Goal: Task Accomplishment & Management: Use online tool/utility

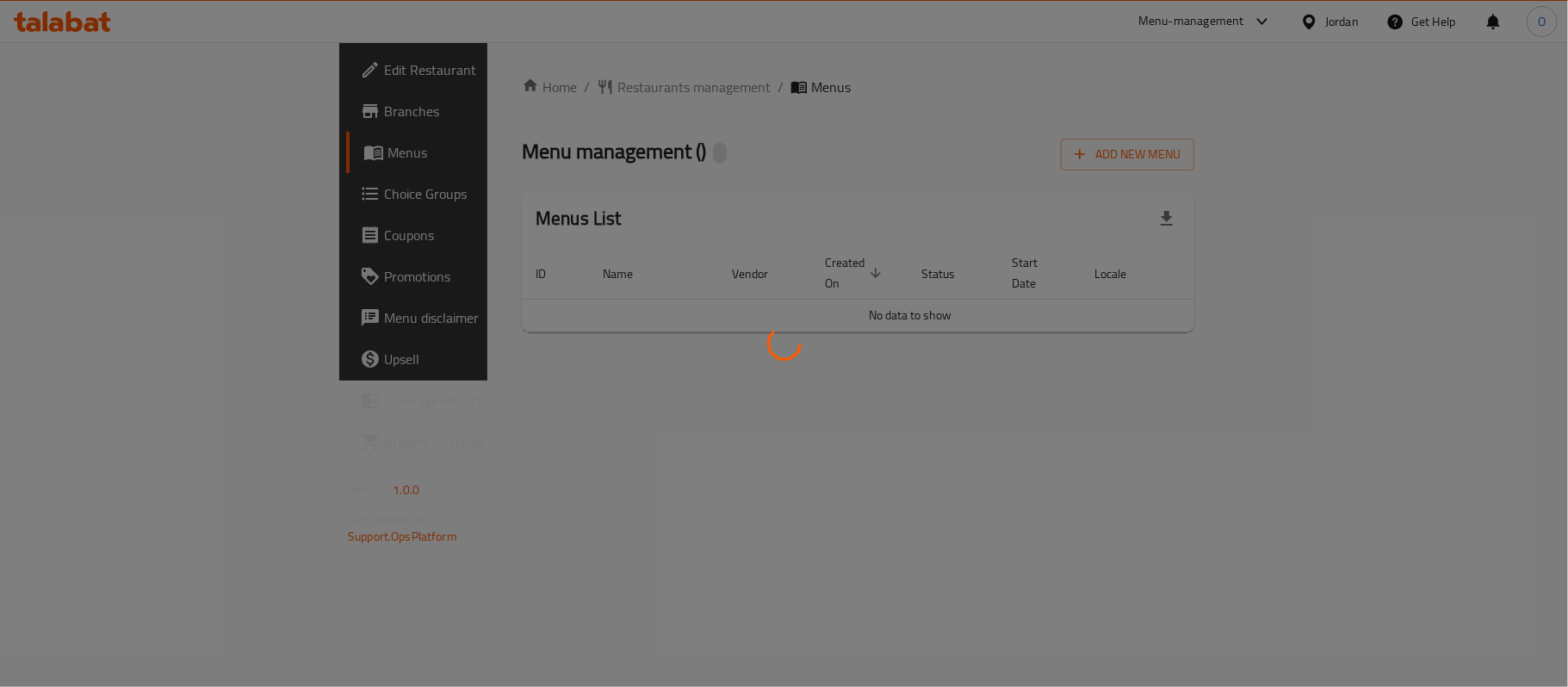
click at [1035, 162] on div at bounding box center [784, 343] width 1568 height 687
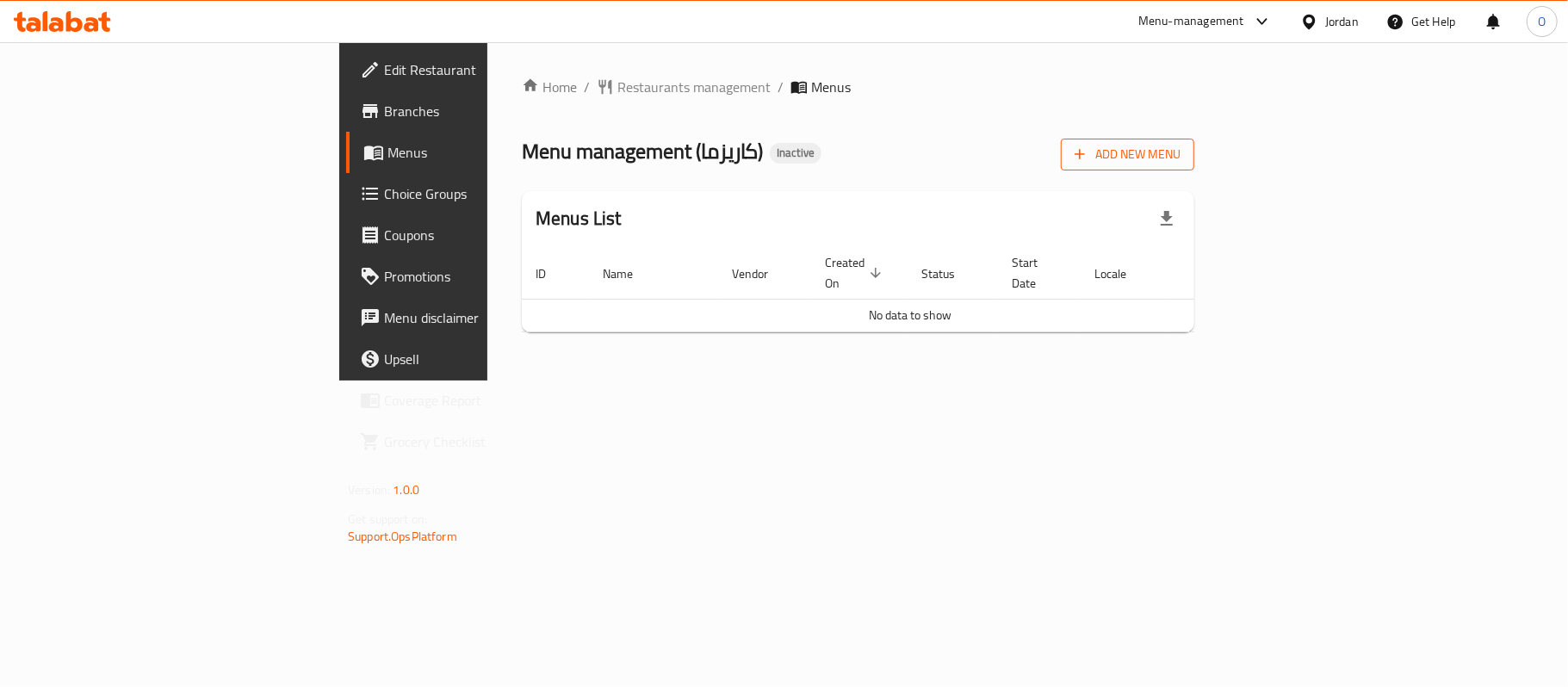
click at [1180, 153] on span "Add New Menu" at bounding box center [1128, 154] width 106 height 22
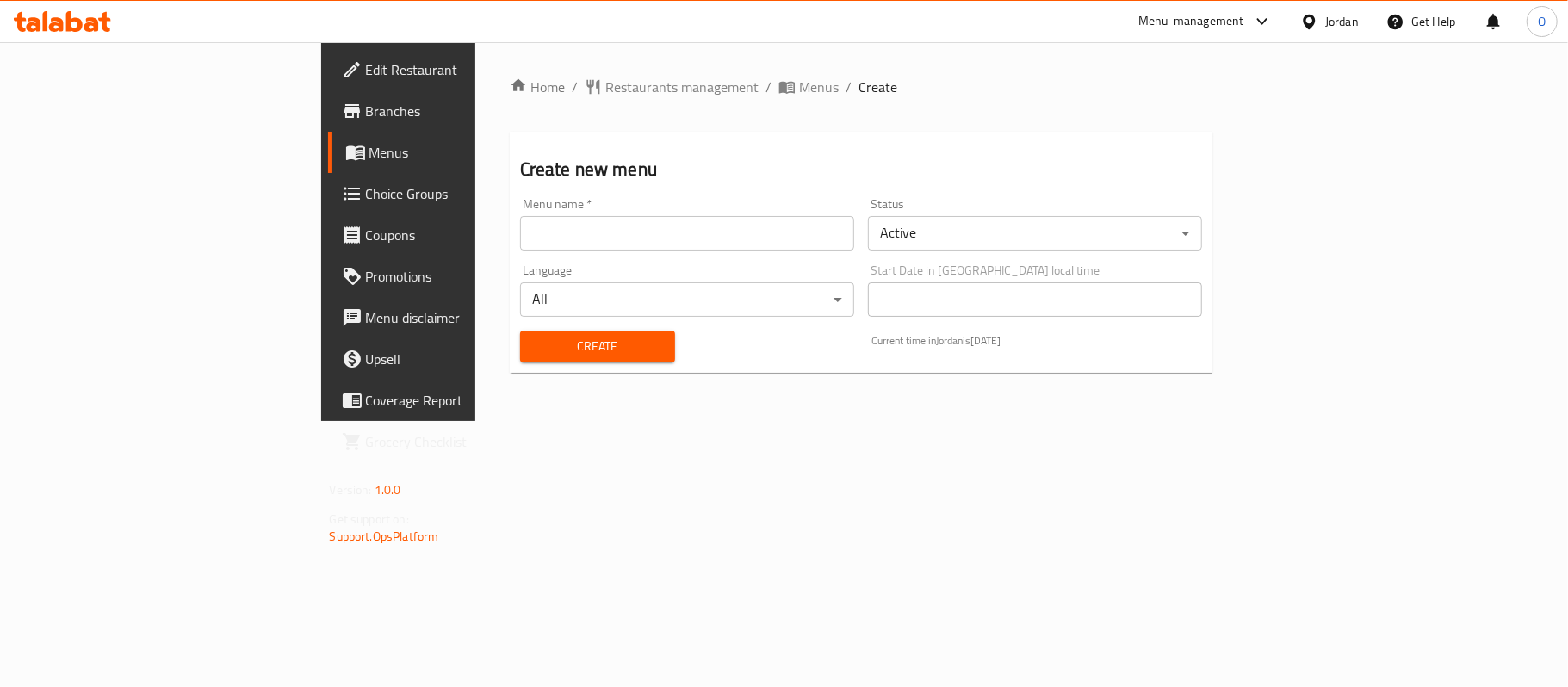
click at [651, 229] on input "text" at bounding box center [687, 233] width 334 height 34
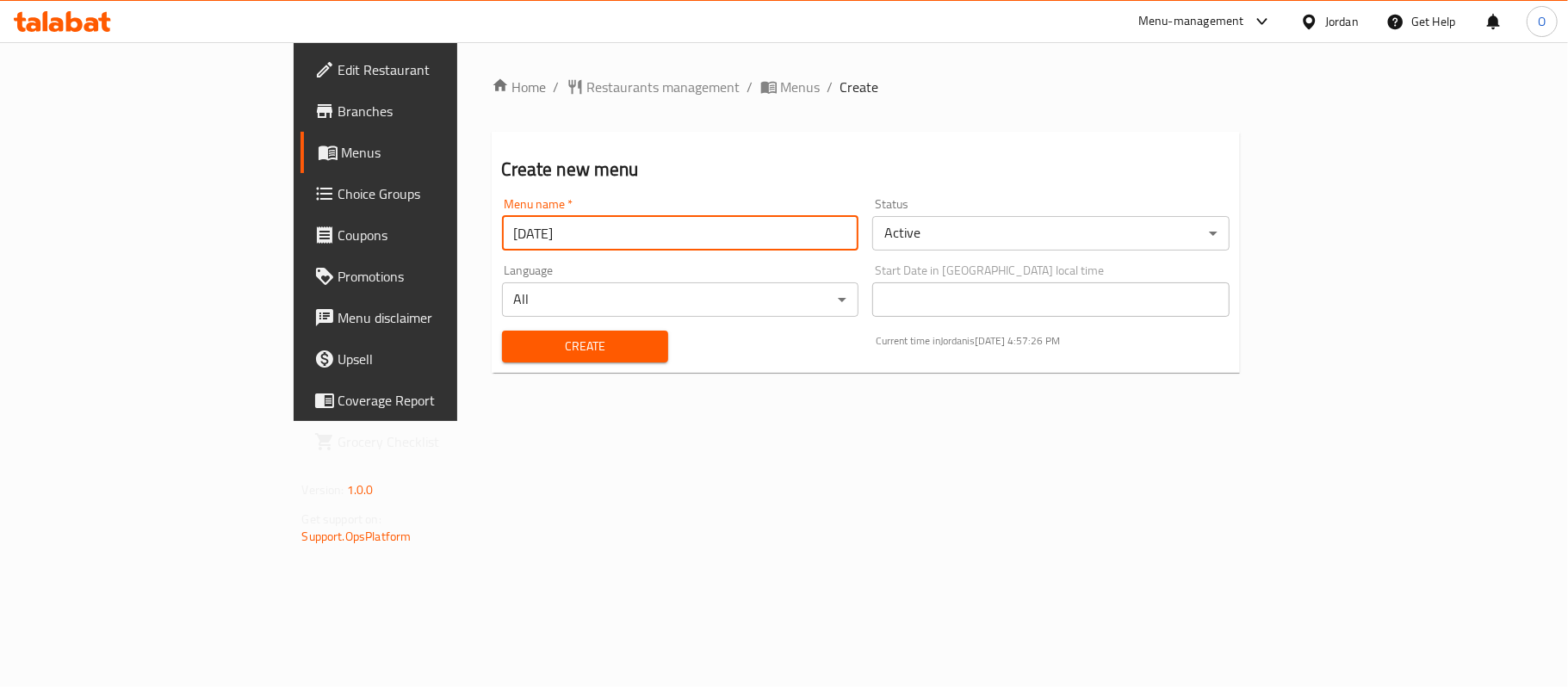
type input "[DATE]"
click at [502, 331] on button "Create" at bounding box center [585, 346] width 166 height 32
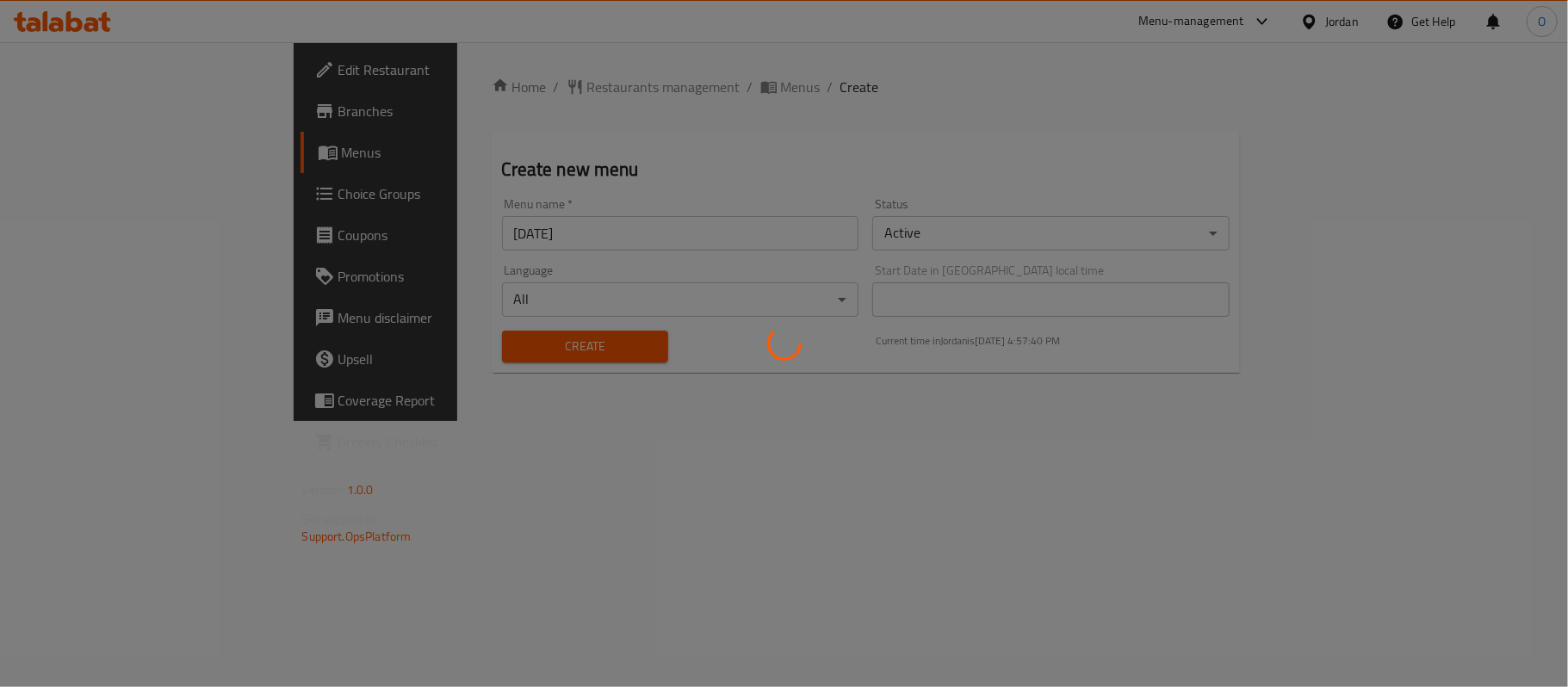
click at [830, 138] on div at bounding box center [784, 343] width 1568 height 687
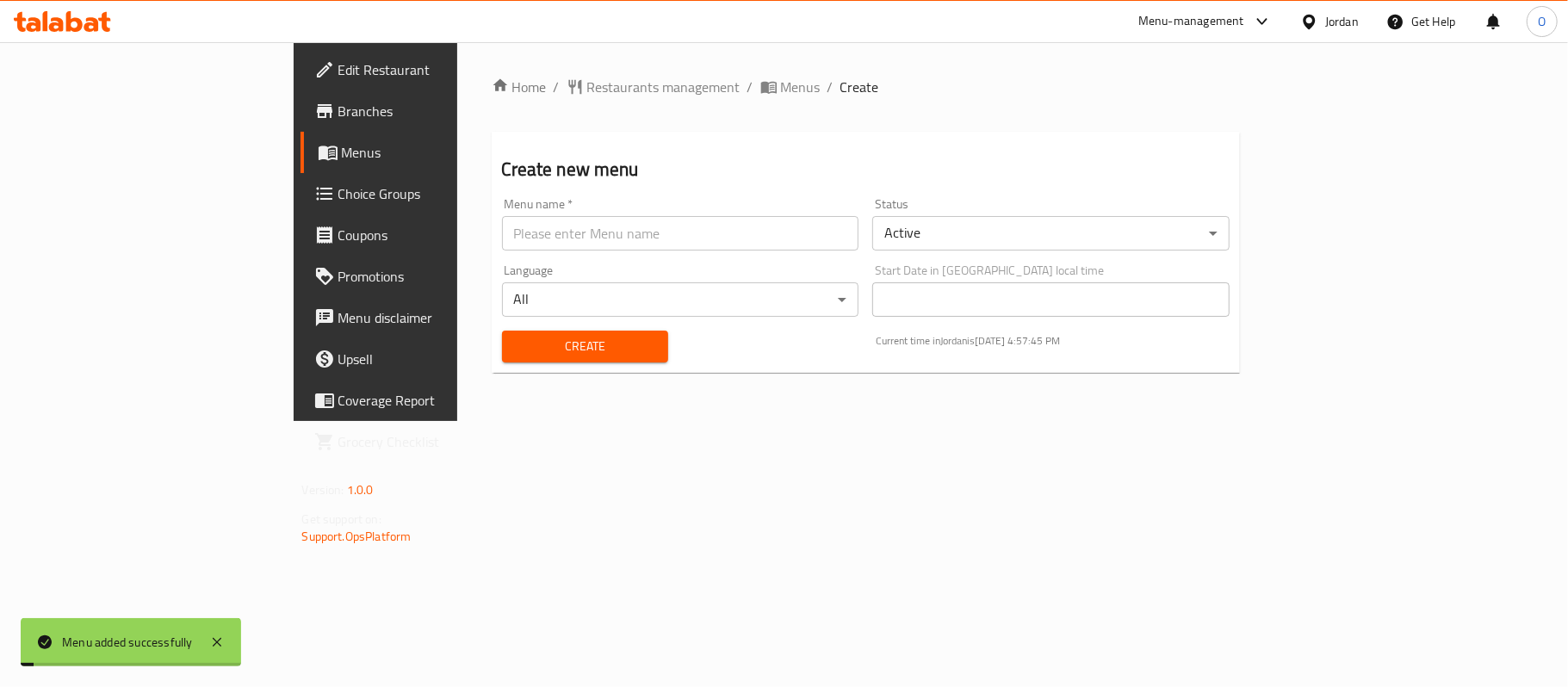
click at [945, 421] on div "Home / Restaurants management / Menus / Create Create new menu Menu name   * Me…" at bounding box center [866, 231] width 818 height 378
click at [781, 83] on span "Menus" at bounding box center [800, 87] width 39 height 21
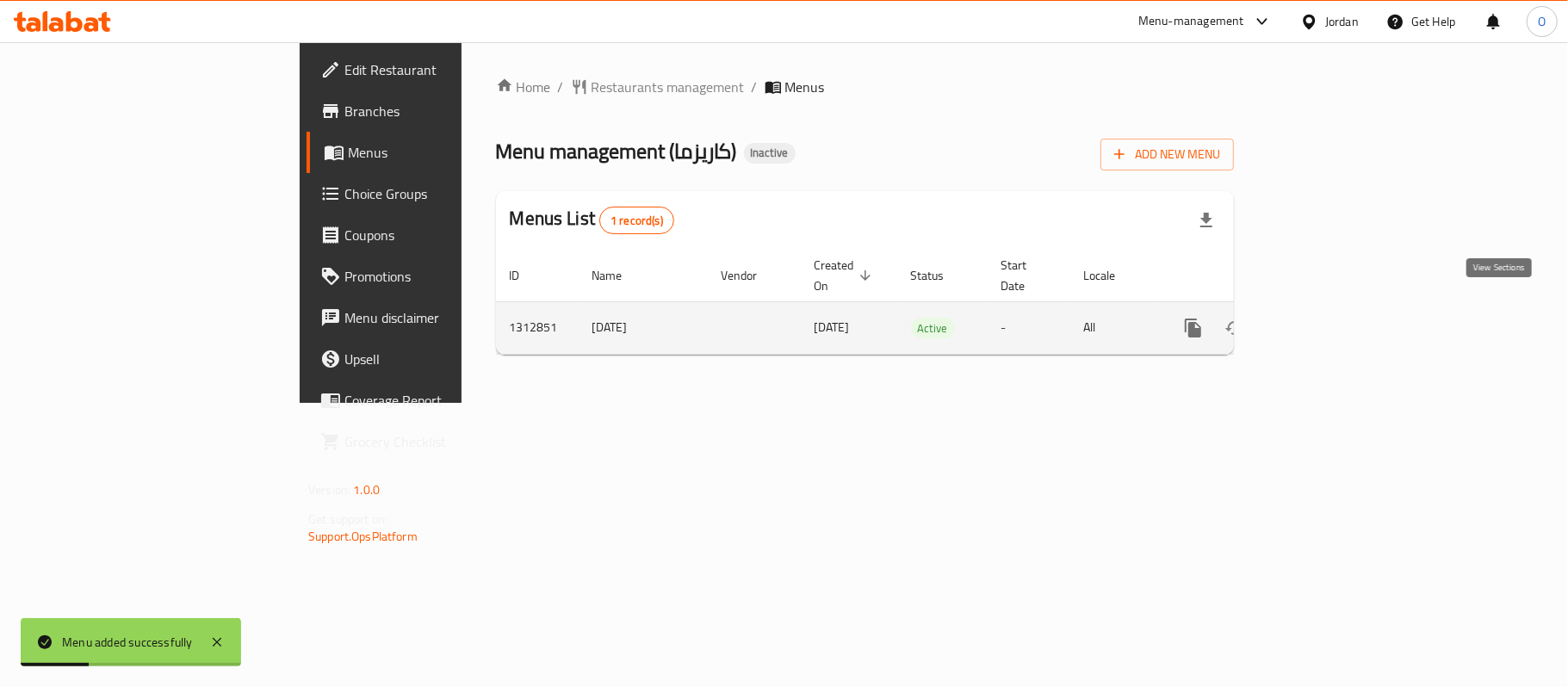
click at [1327, 317] on icon "enhanced table" at bounding box center [1318, 328] width 21 height 21
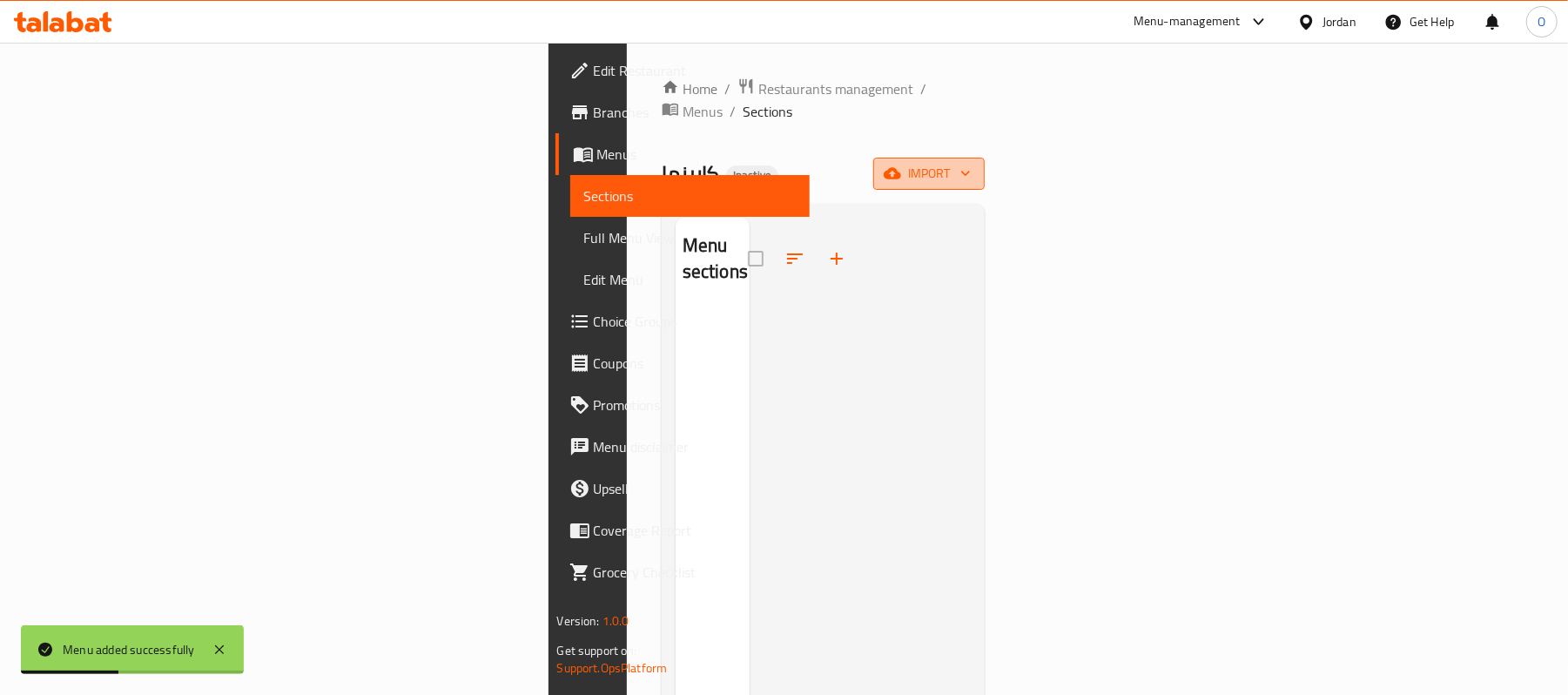
click at [971, 162] on span "import" at bounding box center [928, 173] width 84 height 22
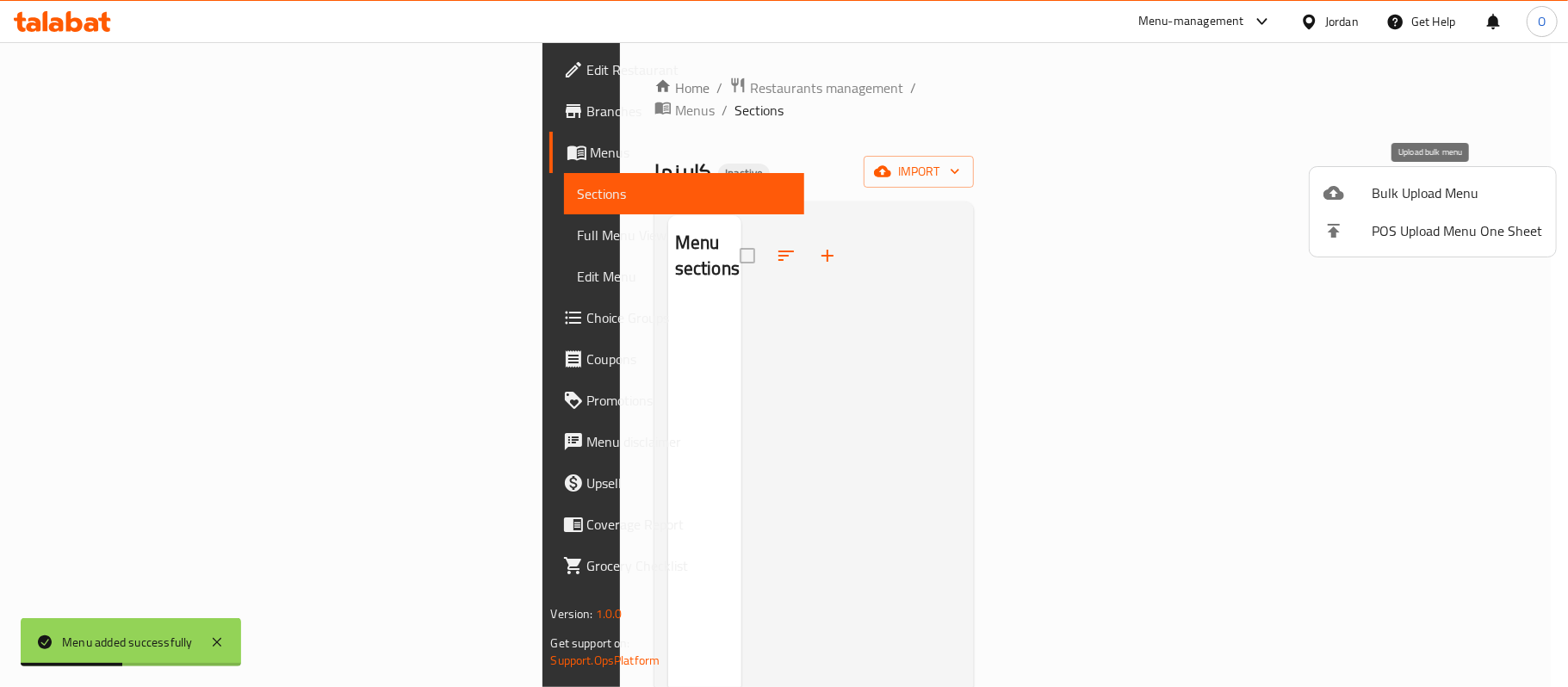
click at [1351, 194] on div at bounding box center [1347, 193] width 48 height 21
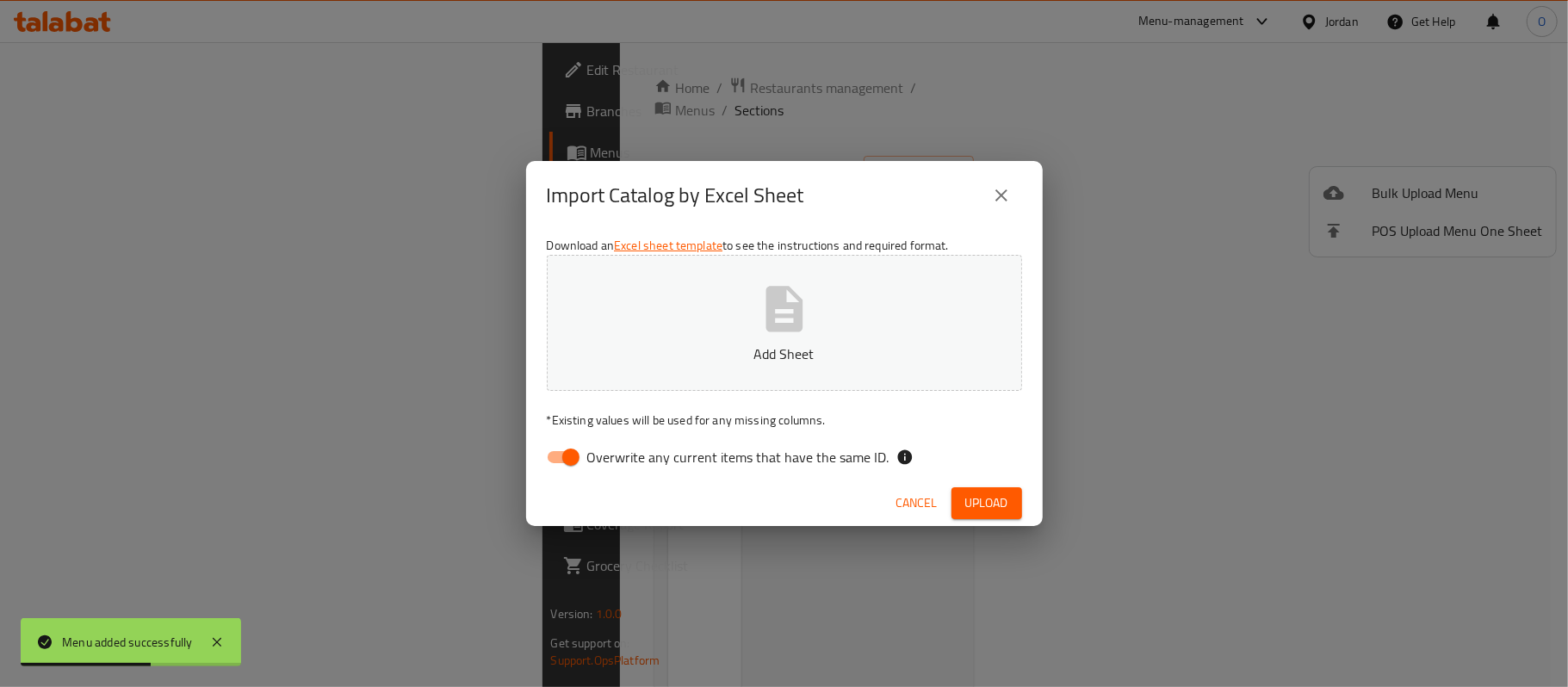
click at [567, 457] on input "Overwrite any current items that have the same ID." at bounding box center [570, 457] width 98 height 32
checkbox input "false"
click at [997, 501] on span "Upload" at bounding box center [986, 503] width 43 height 22
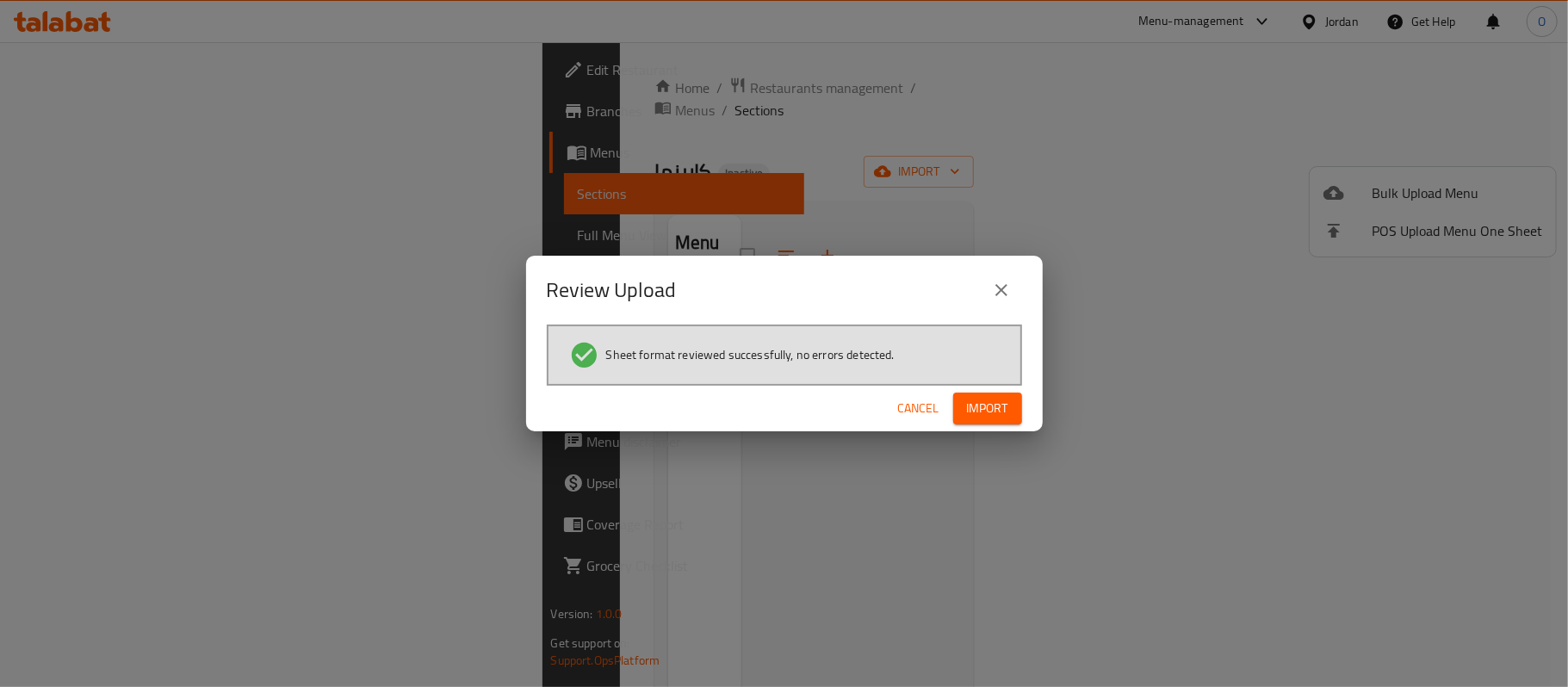
click at [996, 407] on span "Import" at bounding box center [987, 408] width 41 height 22
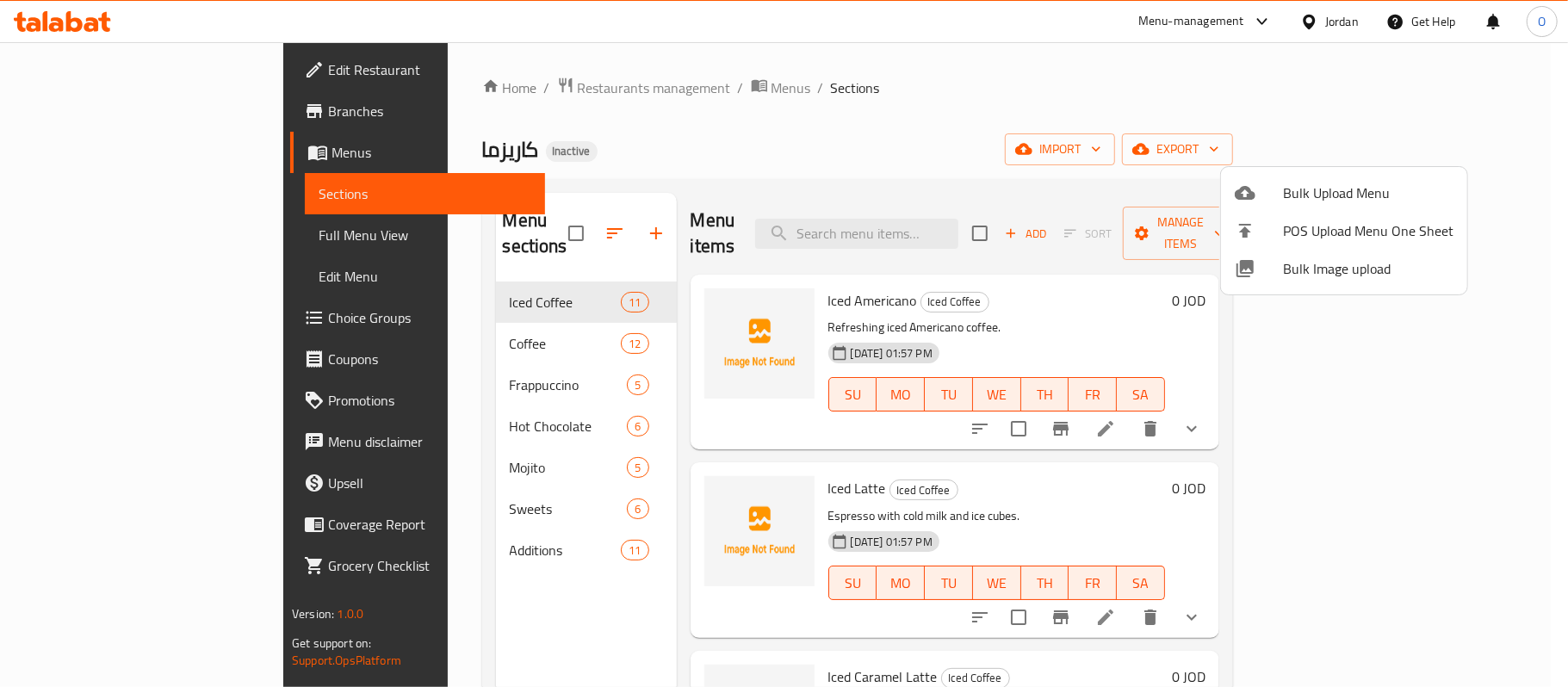
click at [83, 104] on div at bounding box center [784, 343] width 1568 height 687
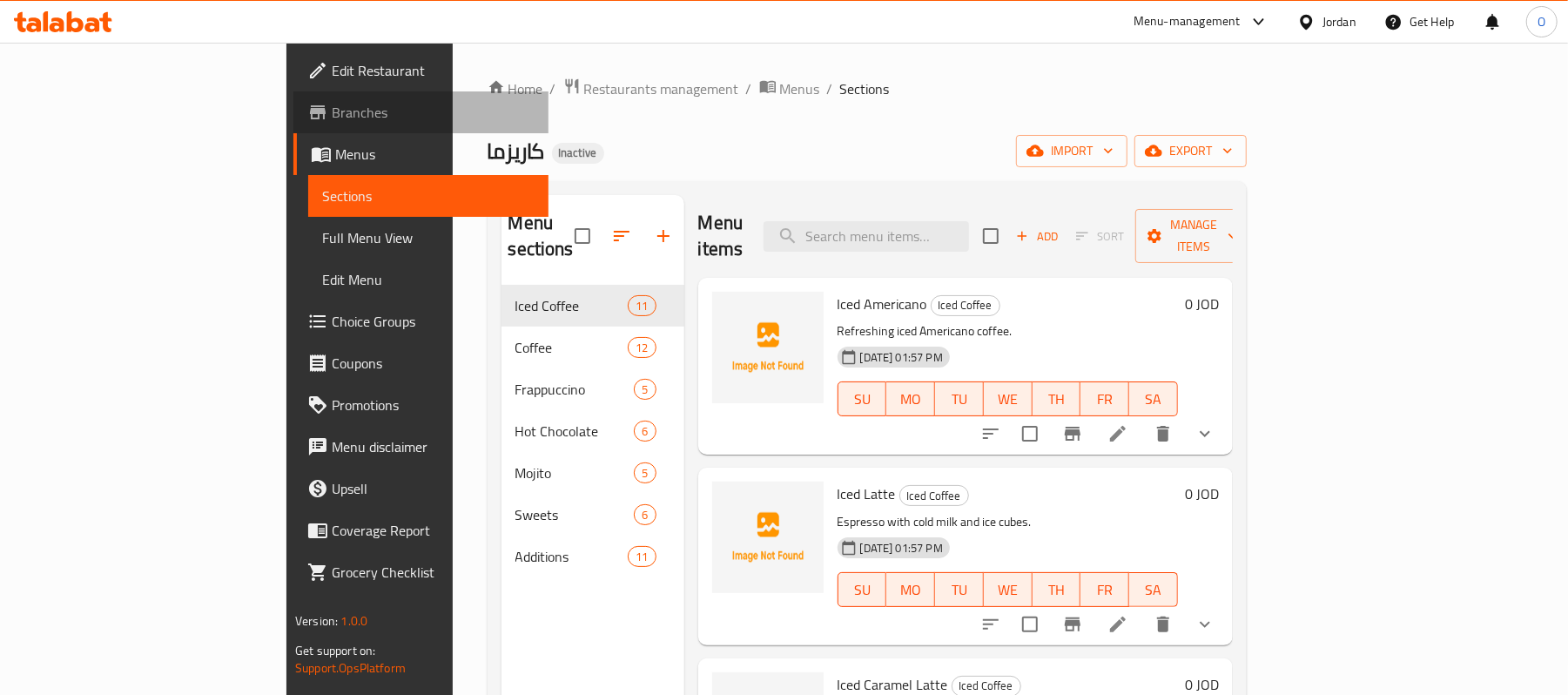
click at [294, 100] on link "Branches" at bounding box center [421, 112] width 255 height 42
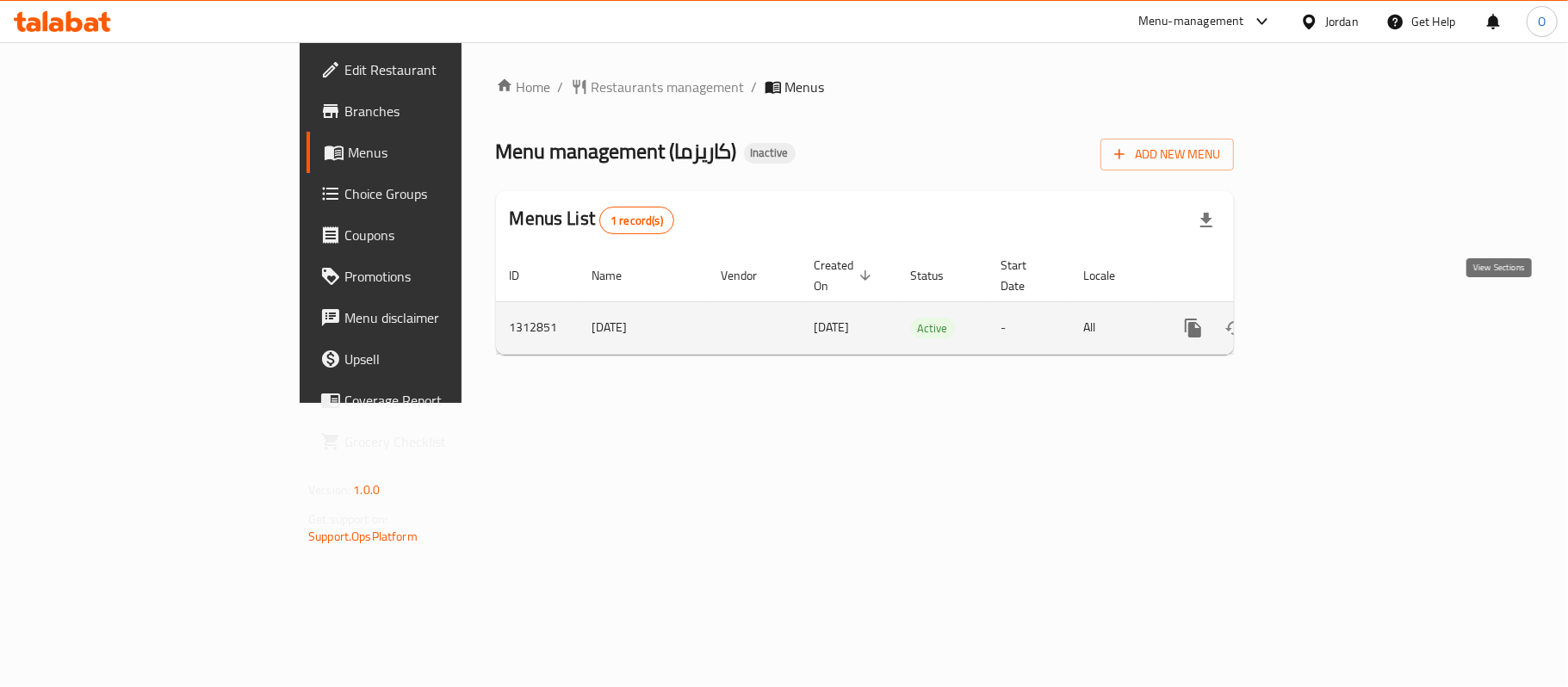
click at [1327, 317] on icon "enhanced table" at bounding box center [1318, 328] width 21 height 21
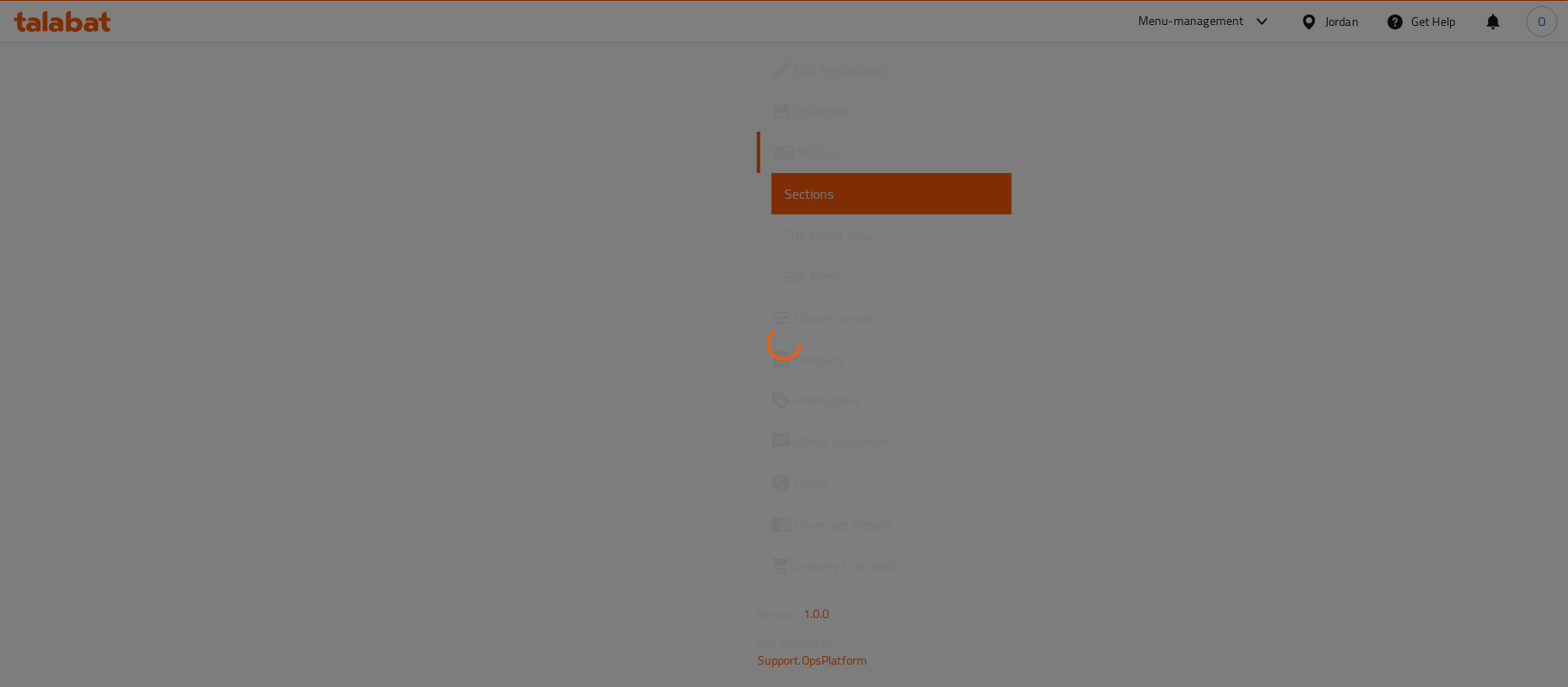
click at [682, 167] on div at bounding box center [784, 343] width 1568 height 687
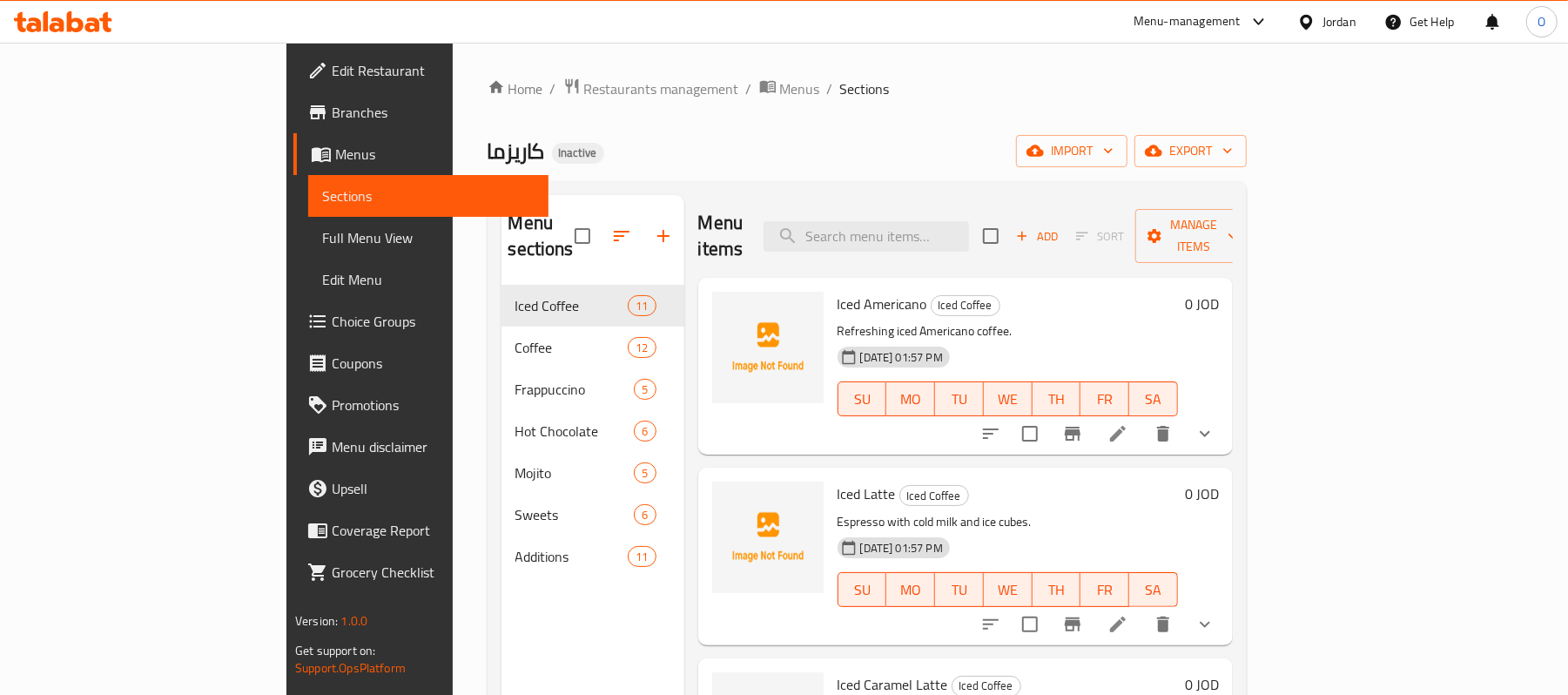
click at [322, 231] on span "Full Menu View" at bounding box center [428, 238] width 213 height 21
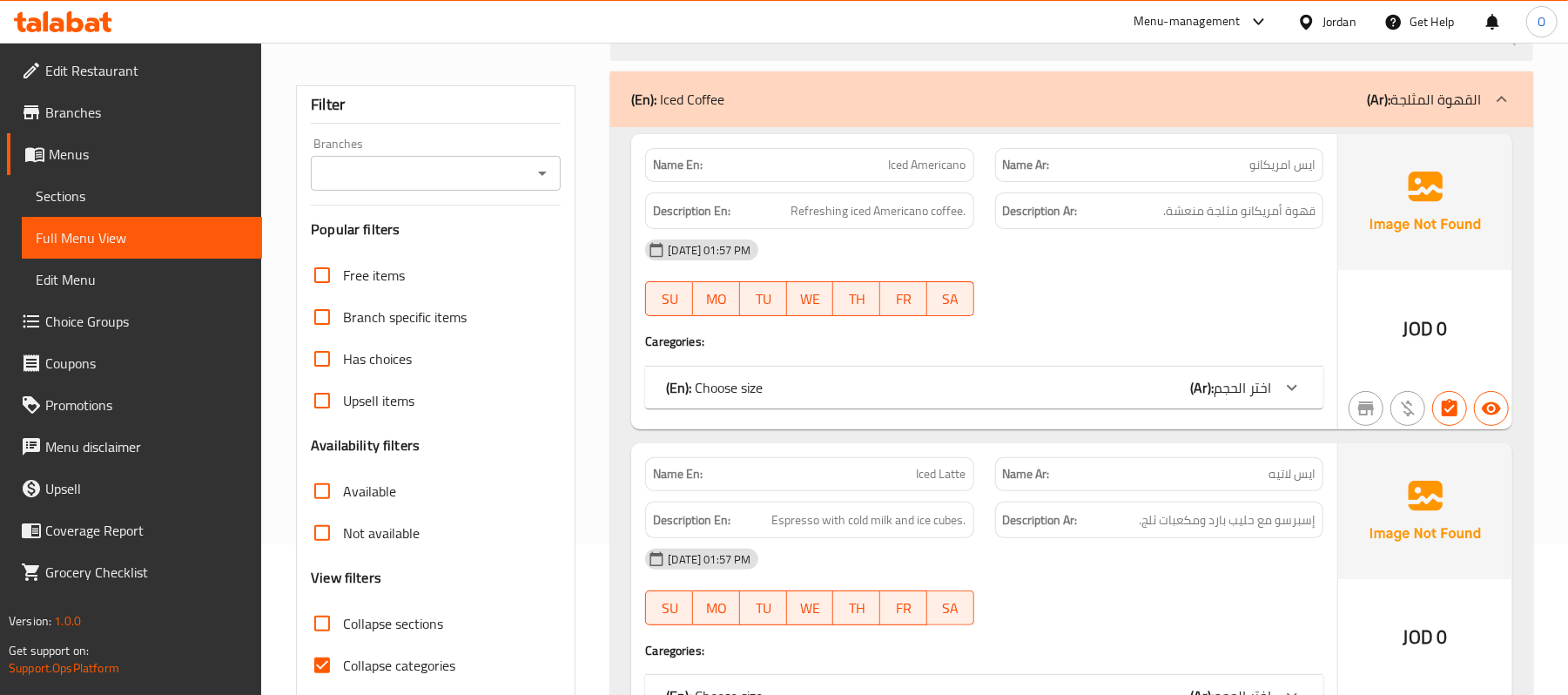
scroll to position [348, 0]
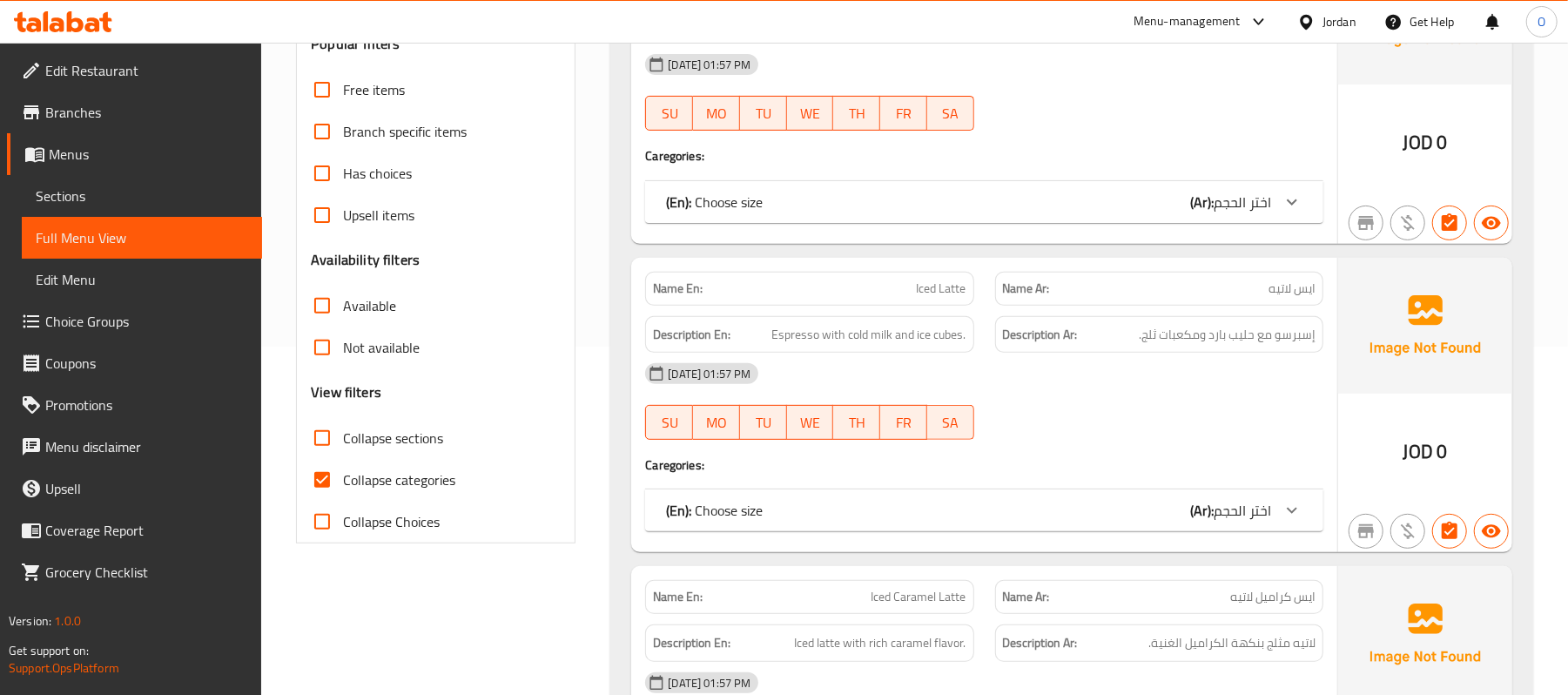
click at [409, 480] on span "Collapse categories" at bounding box center [399, 480] width 112 height 21
click at [343, 480] on input "Collapse categories" at bounding box center [322, 479] width 42 height 42
checkbox input "false"
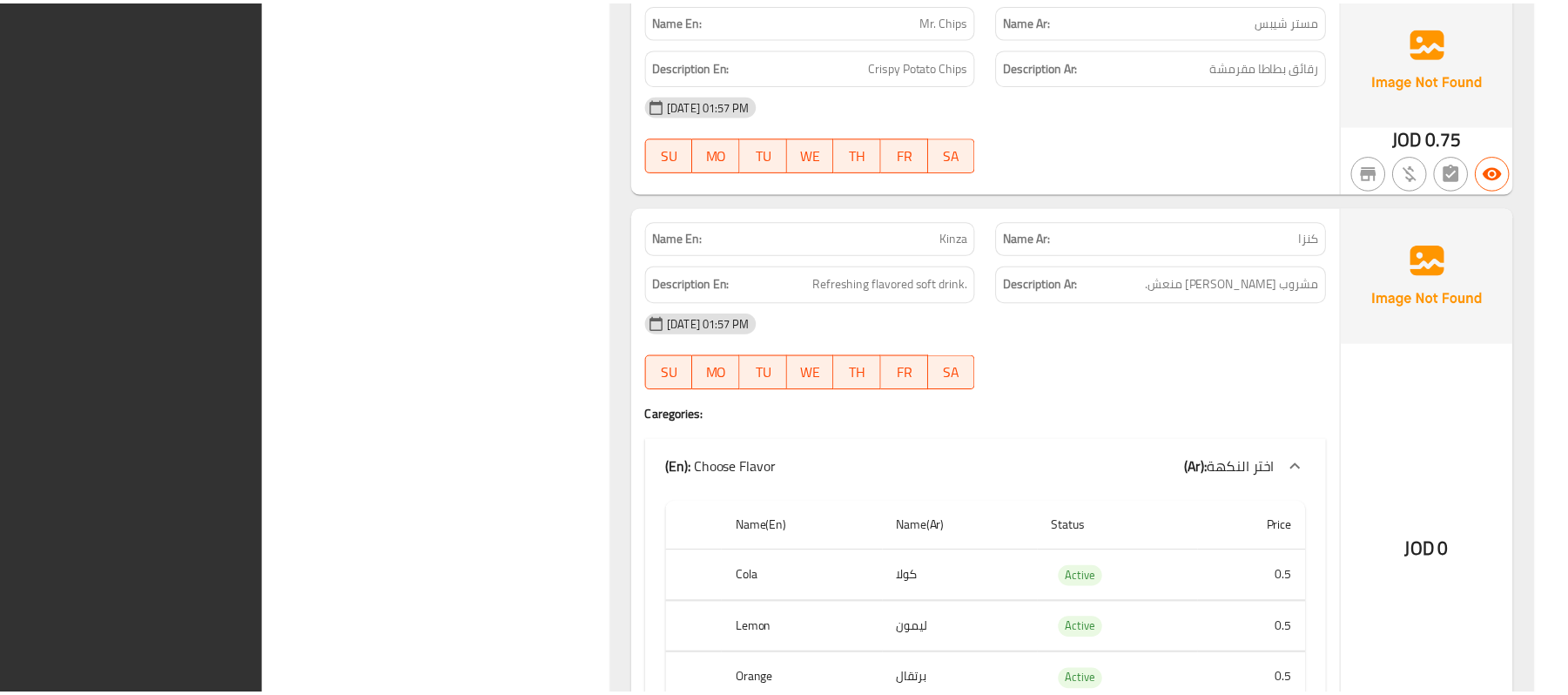
scroll to position [16883, 0]
